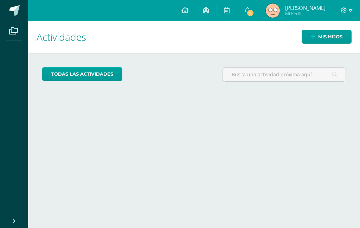
click at [283, 6] on span "Wendy Xiomara Mi Perfil" at bounding box center [296, 11] width 63 height 14
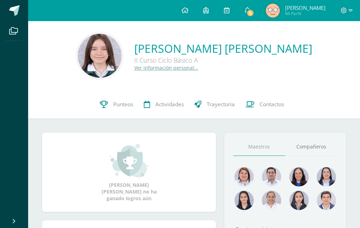
click at [124, 107] on span "Punteos" at bounding box center [123, 104] width 20 height 7
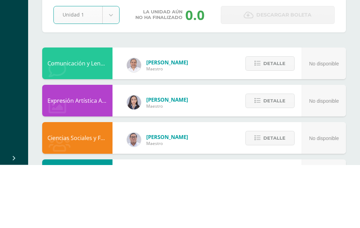
select select "Unidad 1"
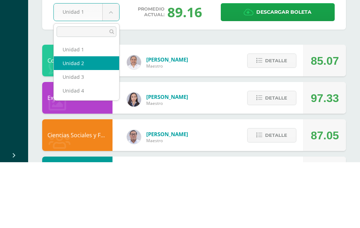
select select "Unidad 2"
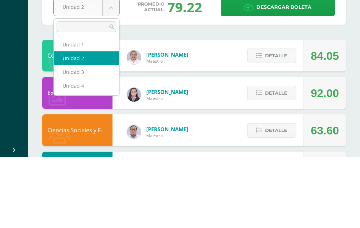
scroll to position [71, 0]
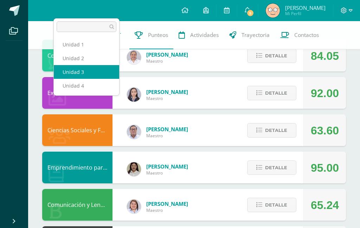
select select "Unidad 3"
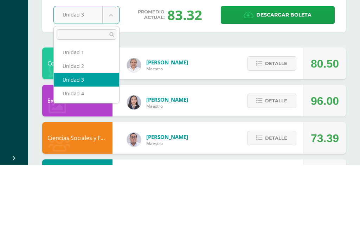
scroll to position [63, 0]
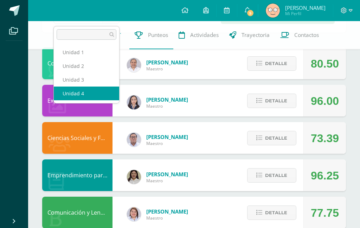
select select "Unidad 4"
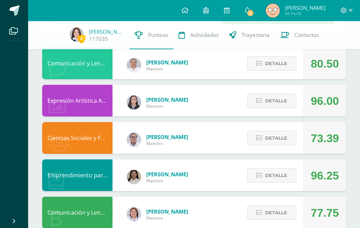
click at [100, 48] on div "0 Ammy González 117035 Punteos Actividades Trayectoria Contactos" at bounding box center [180, 35] width 360 height 28
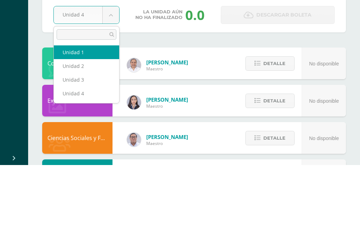
select select "Unidad 1"
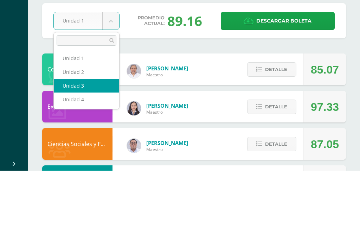
select select "Unidad 3"
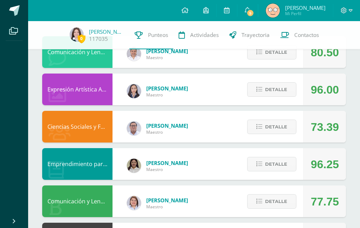
scroll to position [77, 0]
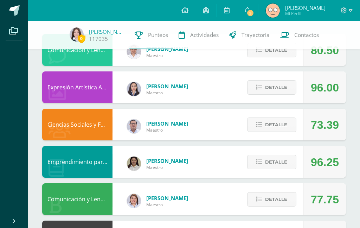
click at [284, 82] on span "Detalle" at bounding box center [276, 87] width 22 height 13
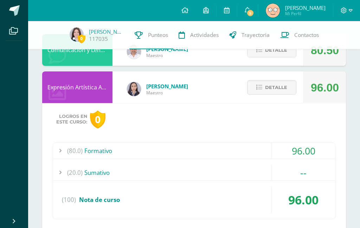
scroll to position [105, 0]
